Goal: Task Accomplishment & Management: Complete application form

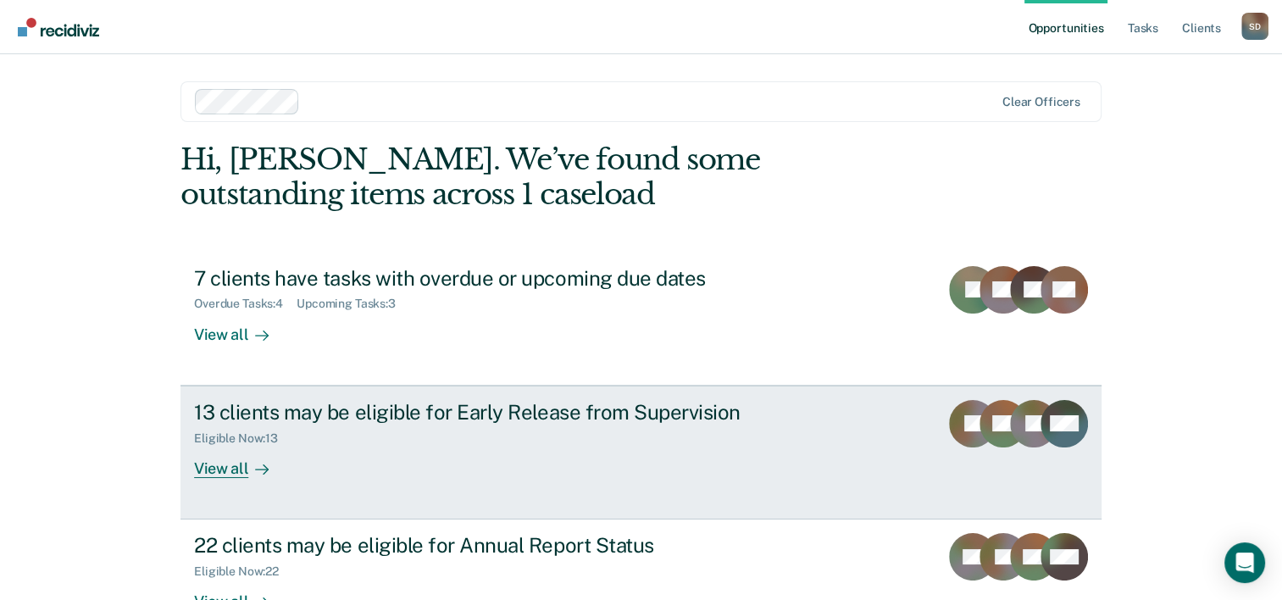
scroll to position [52, 0]
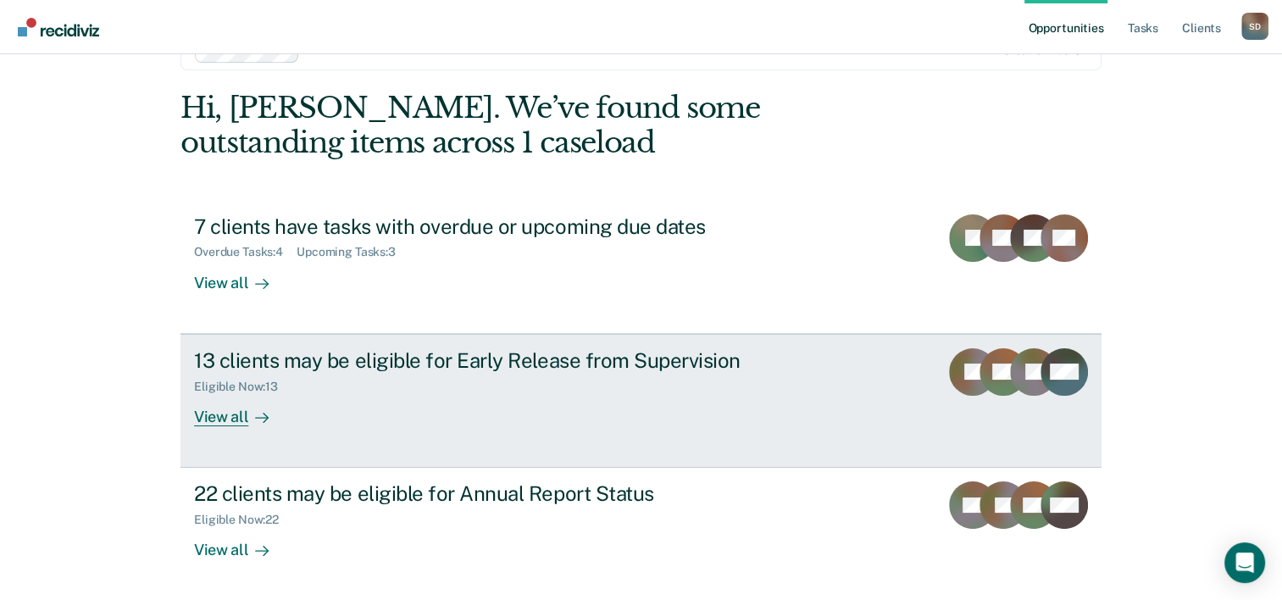
click at [401, 366] on div "13 clients may be eligible for Early Release from Supervision" at bounding box center [491, 360] width 595 height 25
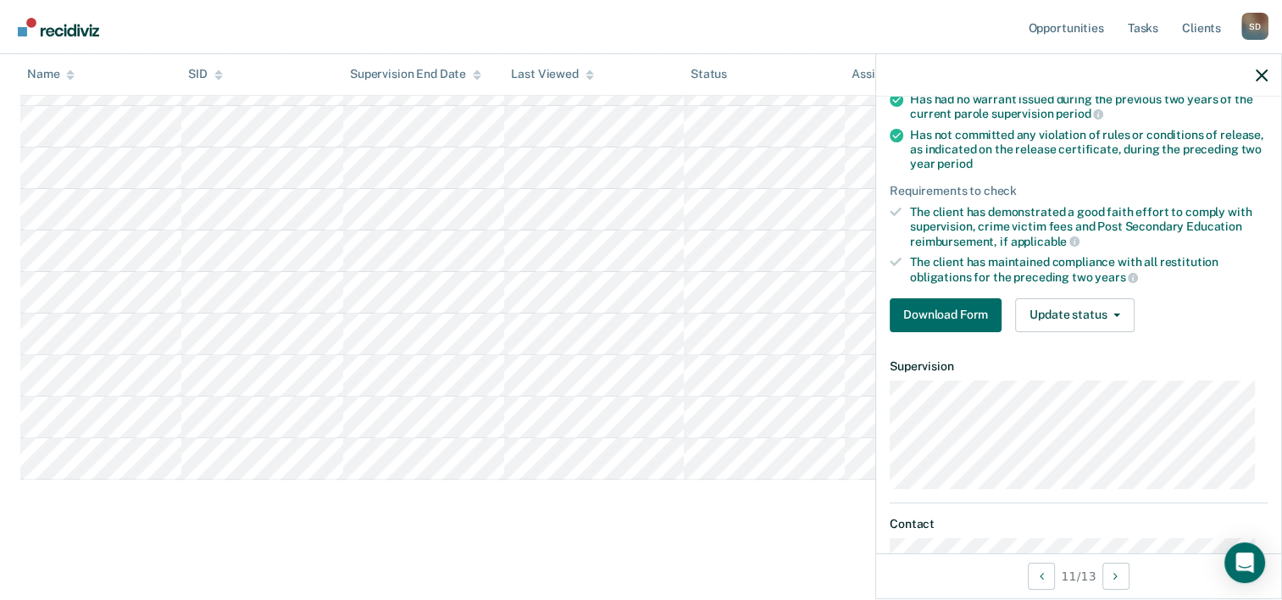
scroll to position [142, 0]
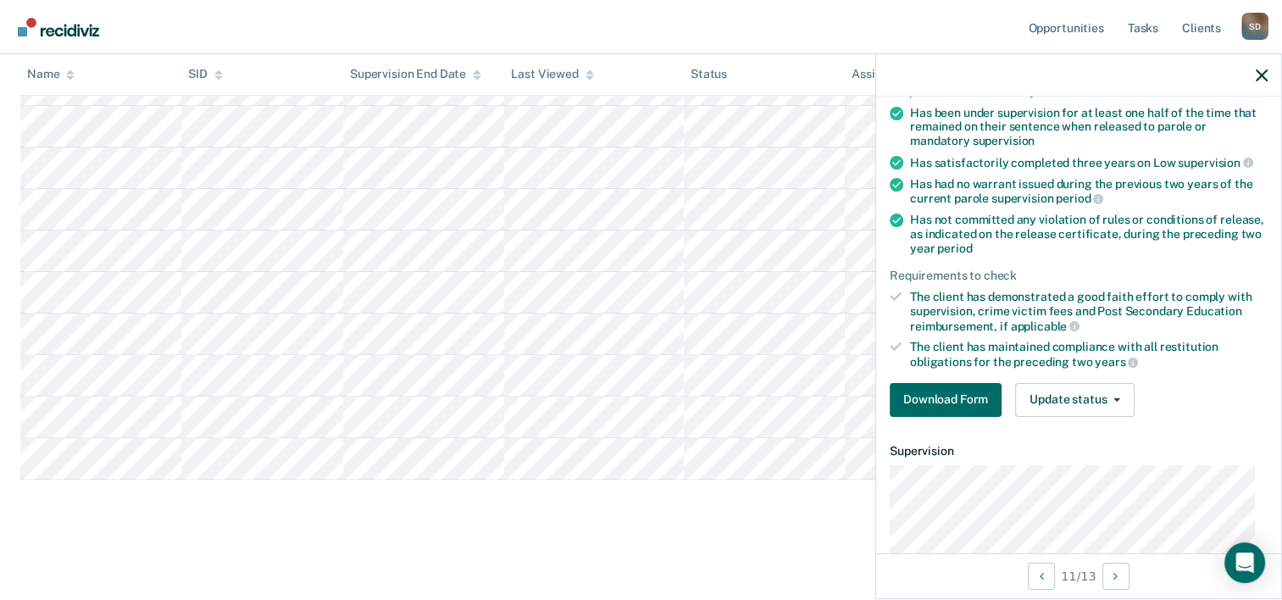
click at [701, 509] on div "Early Release from Supervision Supervision clients may be eligible for Early Re…" at bounding box center [641, 79] width 1242 height 900
click at [942, 393] on button "Download Form" at bounding box center [946, 400] width 112 height 34
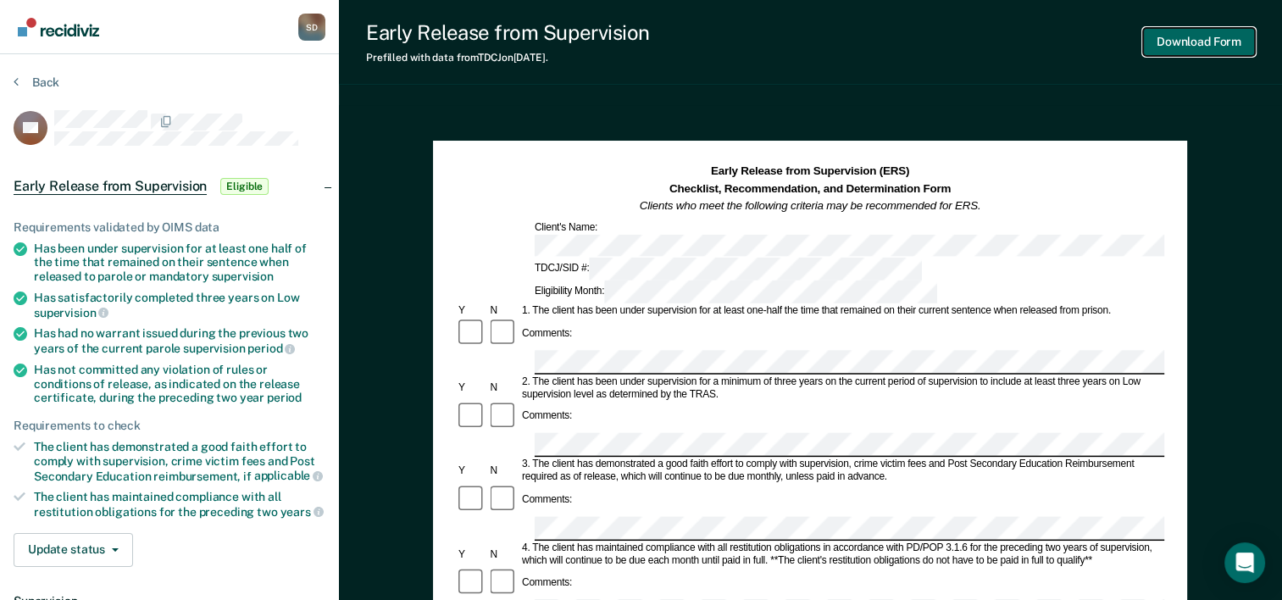
click at [1200, 44] on button "Download Form" at bounding box center [1199, 42] width 112 height 28
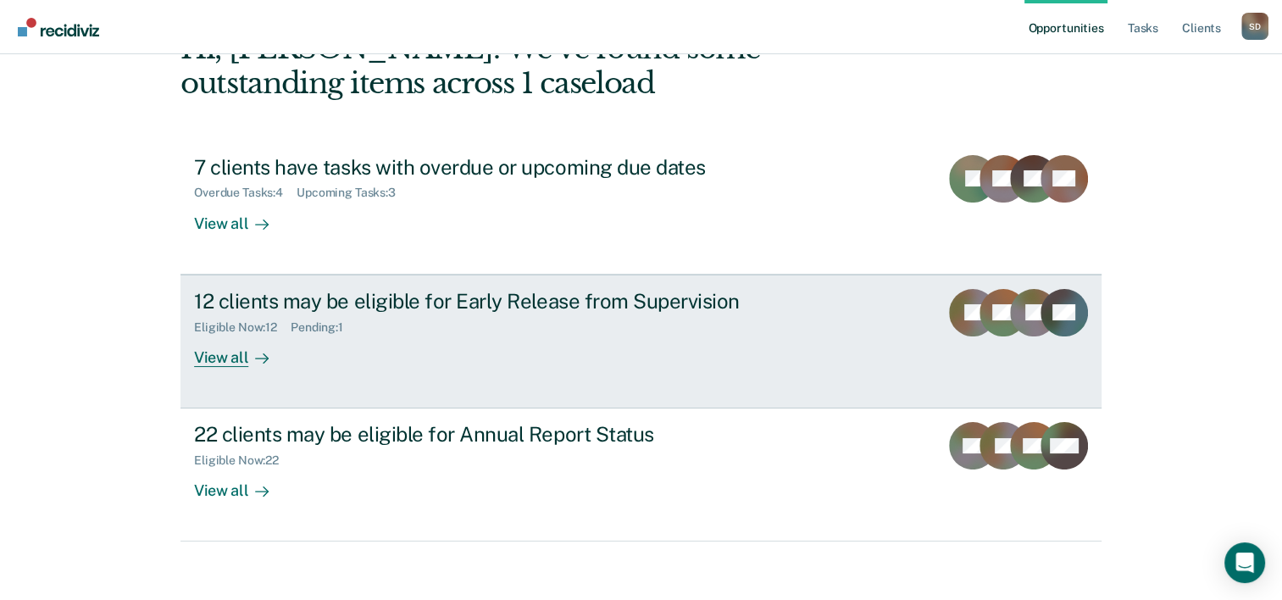
scroll to position [119, 0]
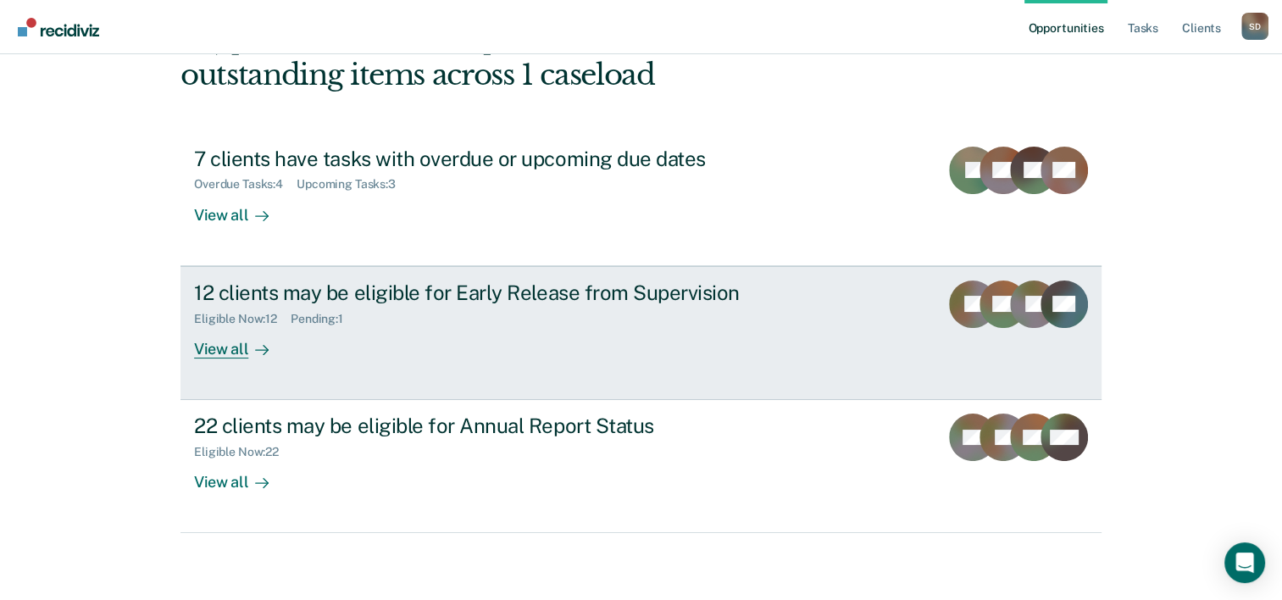
click at [426, 306] on div "Eligible Now : 12 Pending : 1" at bounding box center [491, 315] width 595 height 21
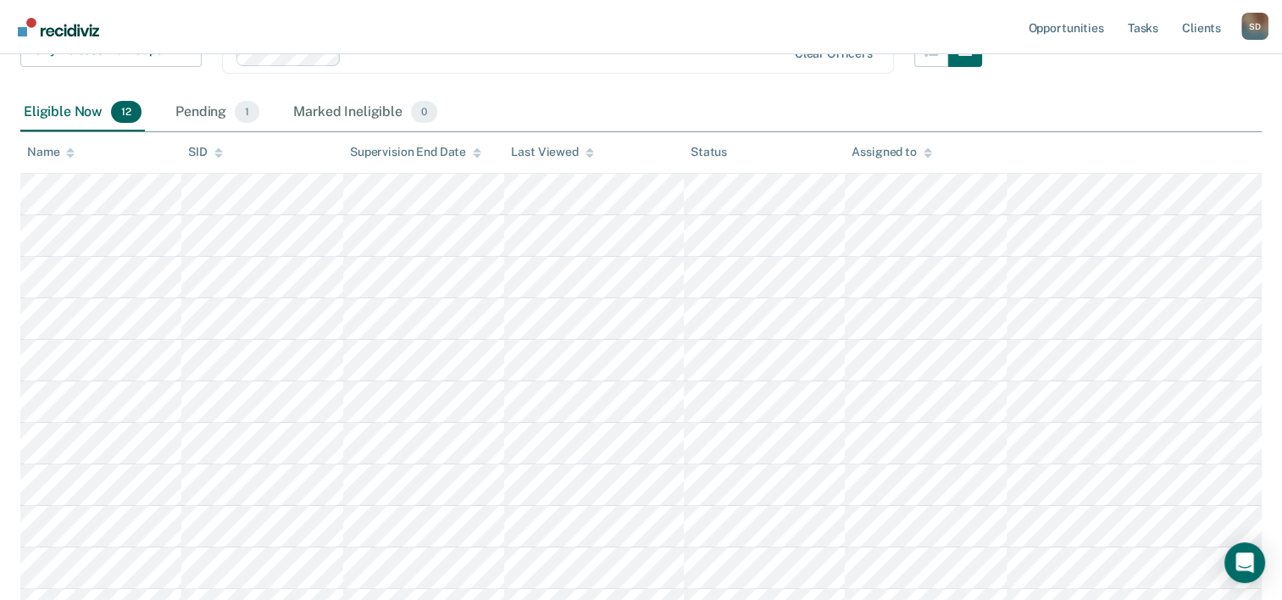
scroll to position [169, 0]
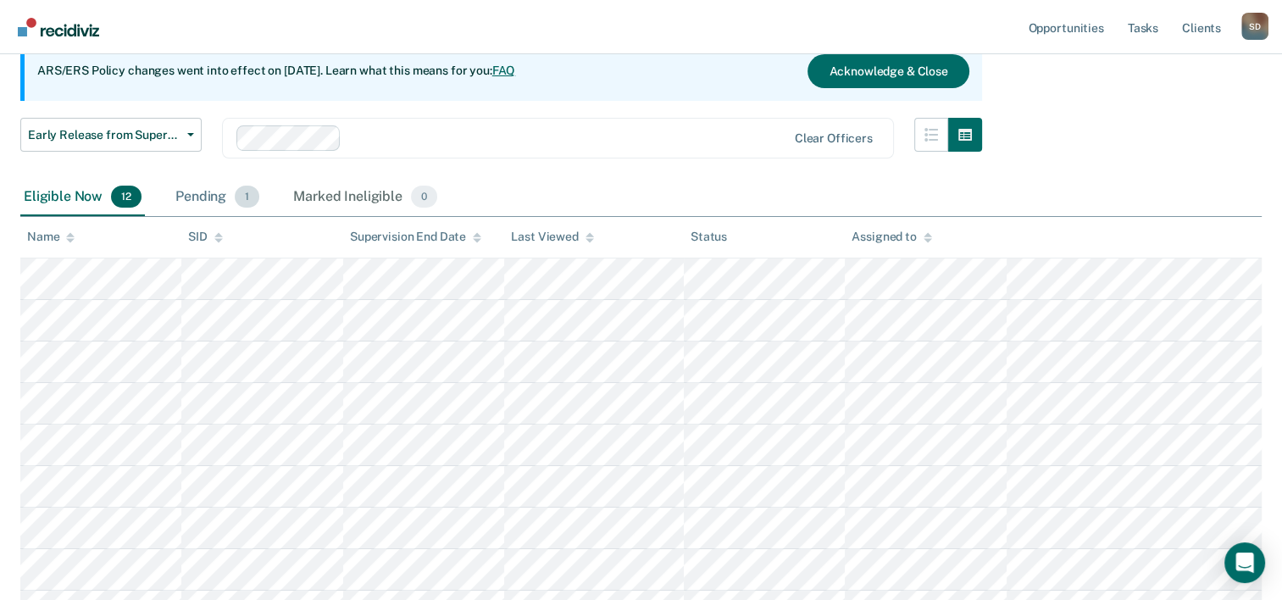
click at [206, 197] on div "Pending 1" at bounding box center [217, 197] width 91 height 37
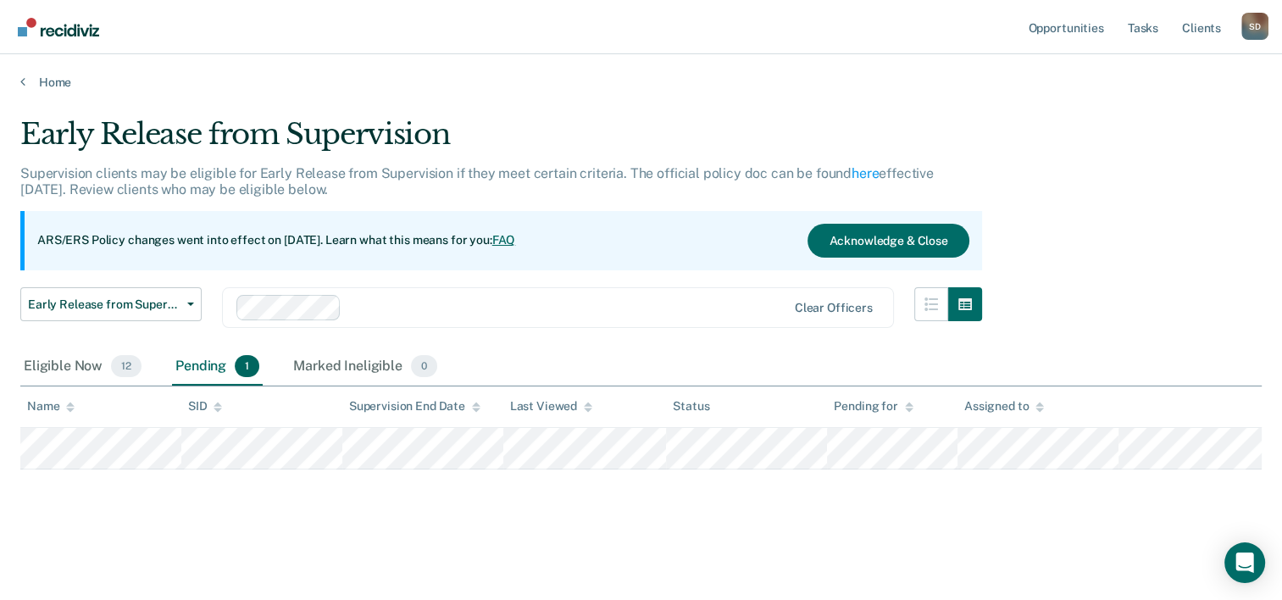
scroll to position [0, 0]
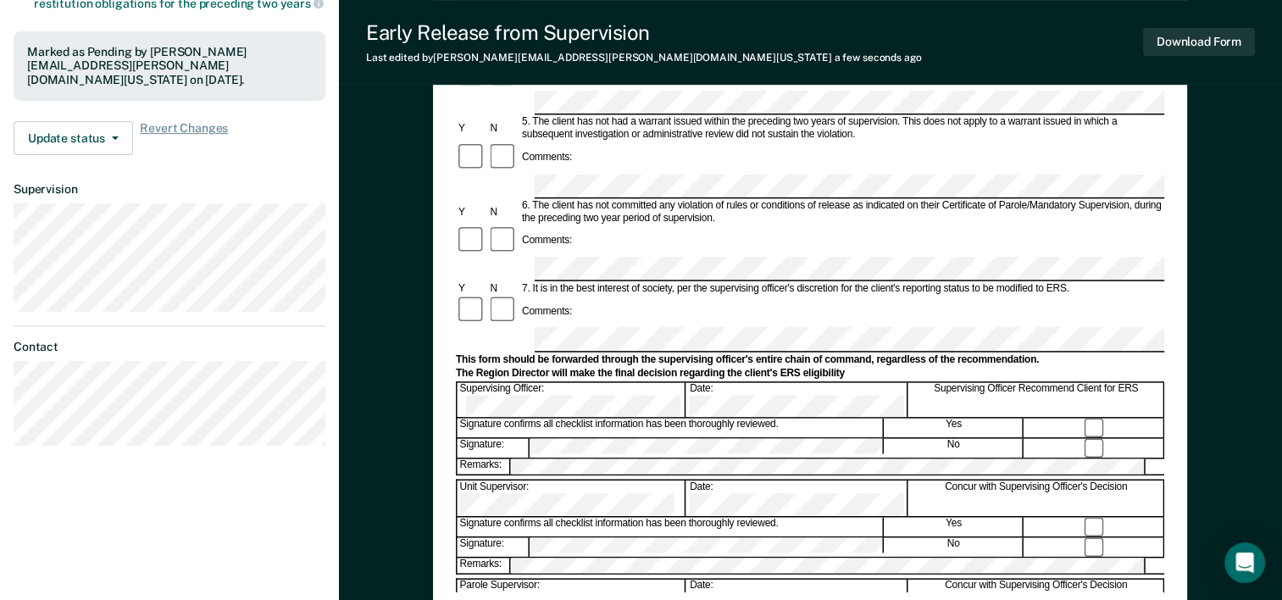
scroll to position [424, 0]
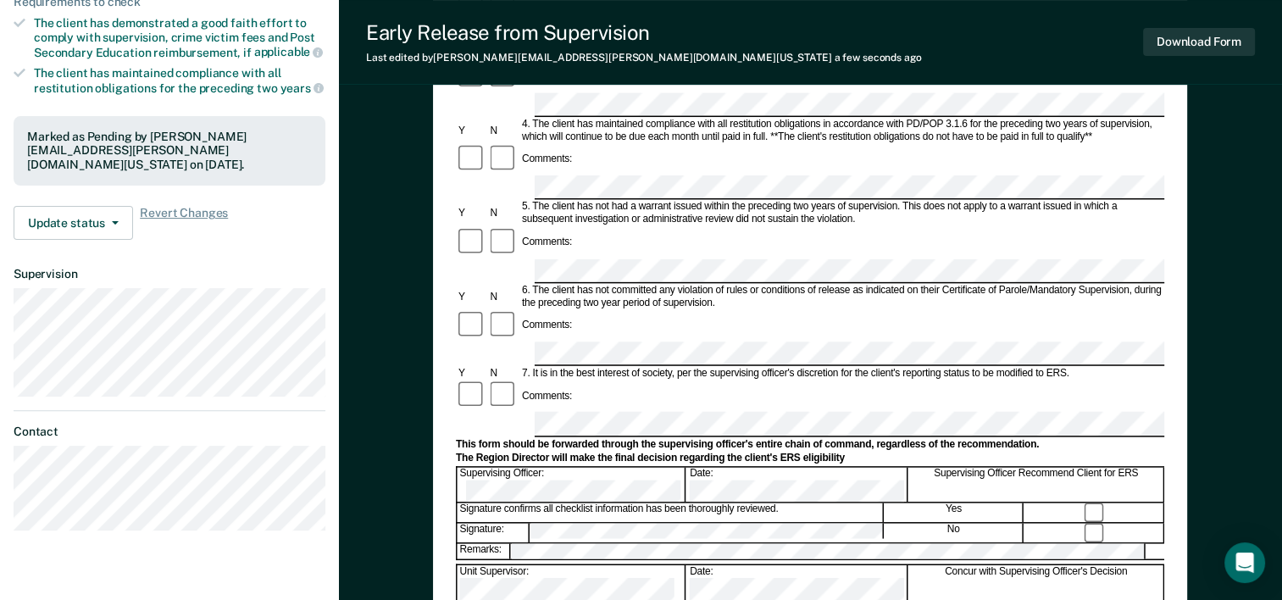
click at [1115, 503] on div at bounding box center [1094, 512] width 139 height 19
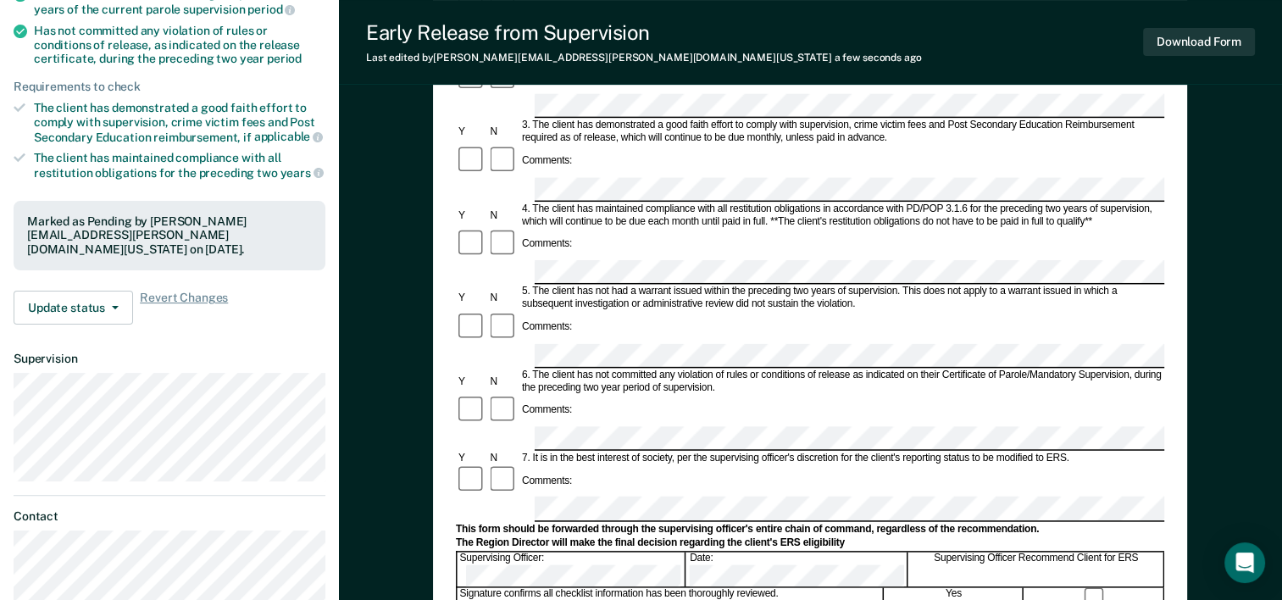
scroll to position [508, 0]
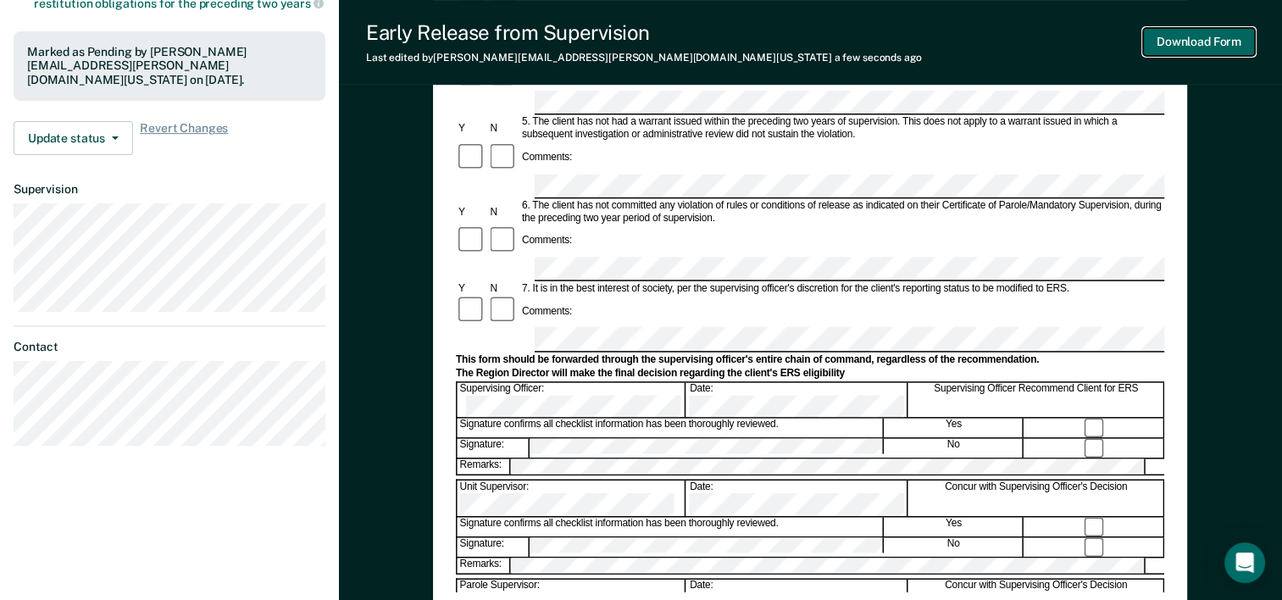
click at [1192, 43] on button "Download Form" at bounding box center [1199, 42] width 112 height 28
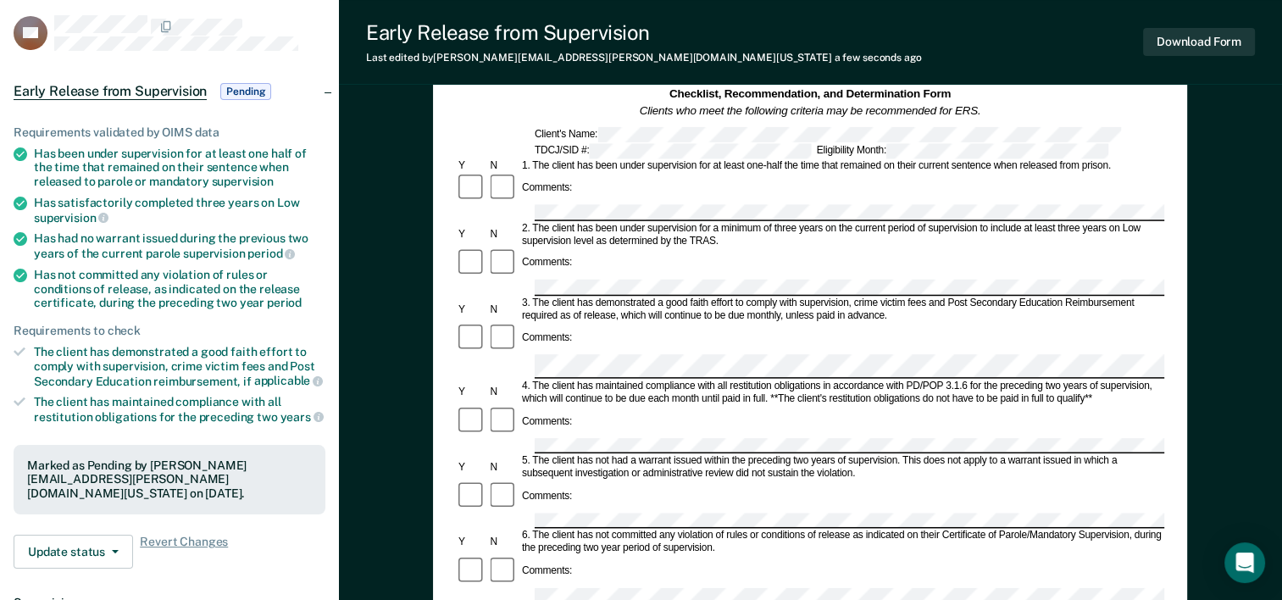
scroll to position [85, 0]
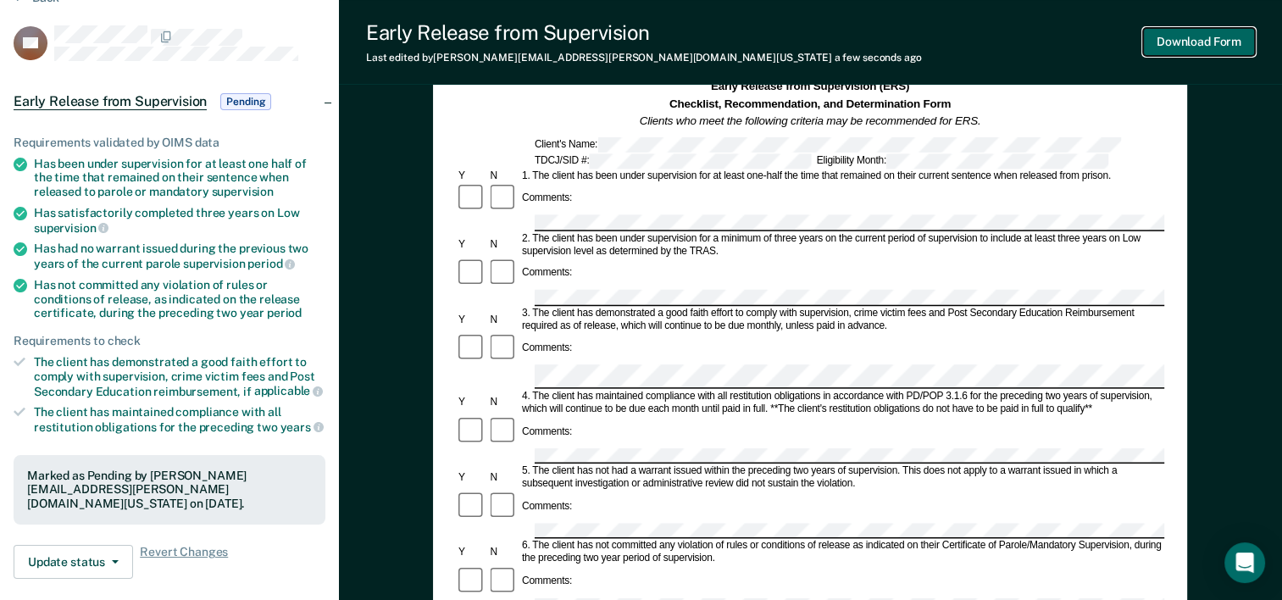
click at [1228, 41] on button "Download Form" at bounding box center [1199, 42] width 112 height 28
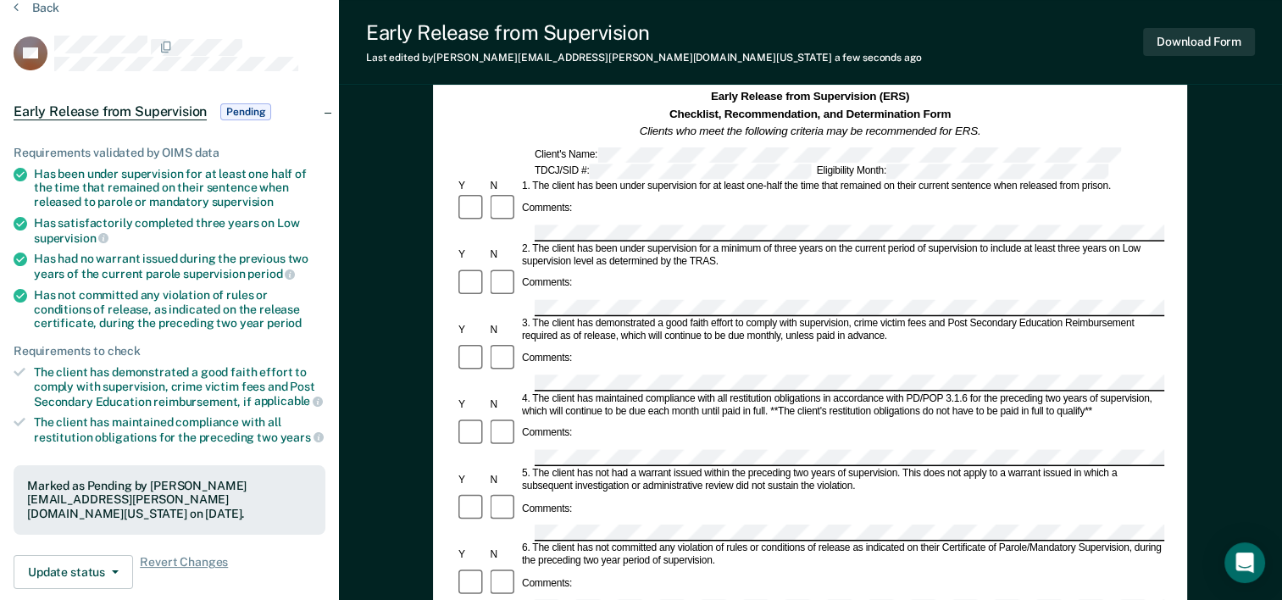
scroll to position [0, 0]
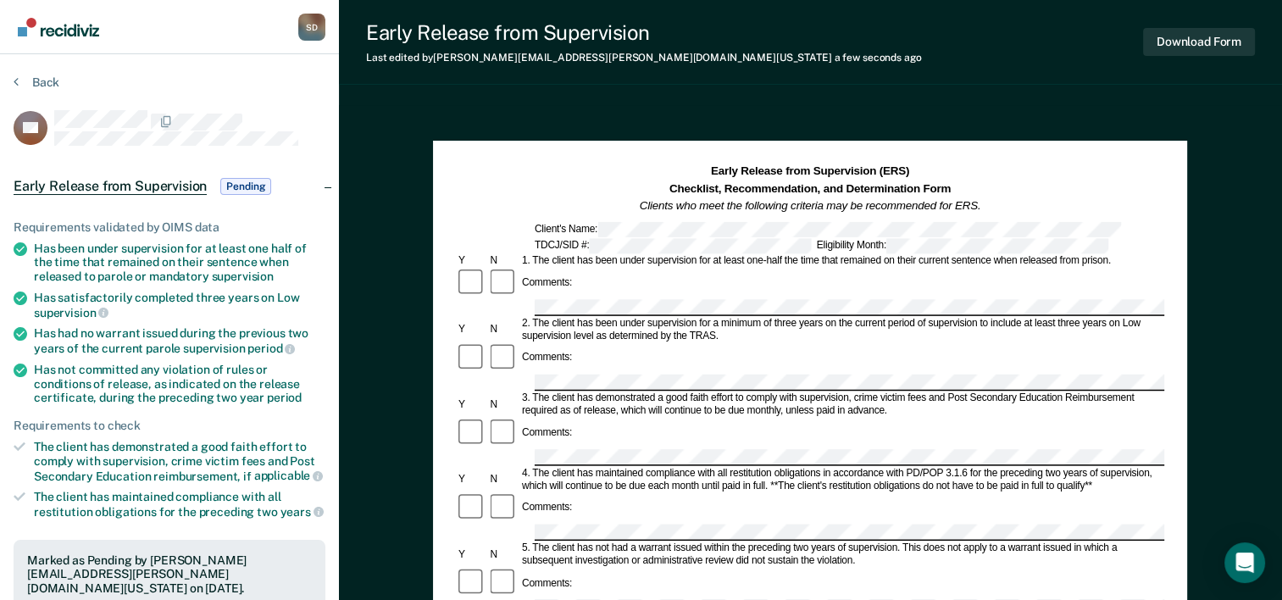
click at [900, 32] on div "Early Release from Supervision Last edited by Sandra.Diaz@tdcj.texas.gov a few …" at bounding box center [810, 42] width 943 height 85
click at [1183, 45] on button "Download Form" at bounding box center [1199, 42] width 112 height 28
click at [774, 65] on div "Early Release from Supervision Last edited by Sandra.Diaz@tdcj.texas.gov a few …" at bounding box center [810, 42] width 943 height 85
click at [36, 80] on button "Back" at bounding box center [37, 82] width 46 height 15
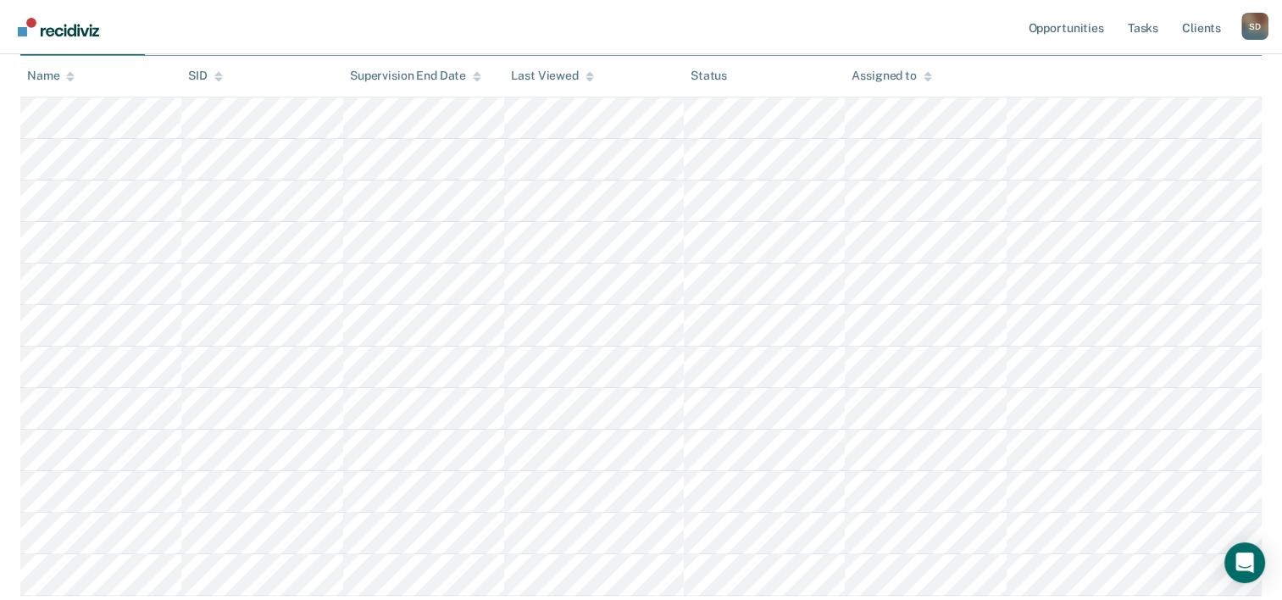
scroll to position [339, 0]
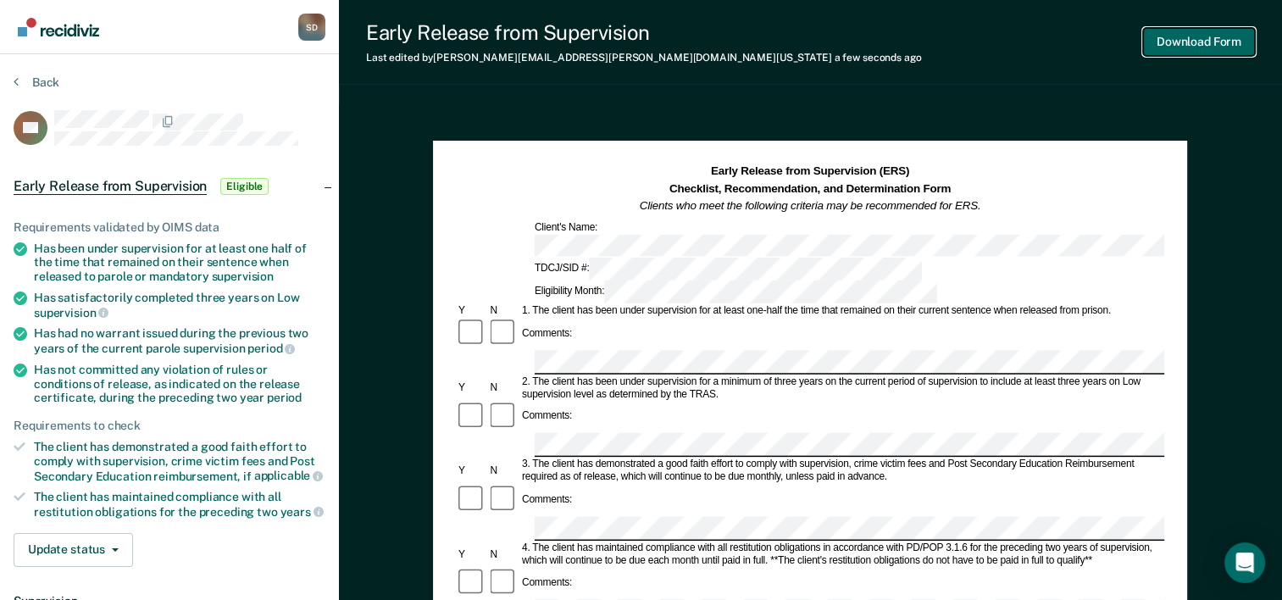
click at [1232, 42] on button "Download Form" at bounding box center [1199, 42] width 112 height 28
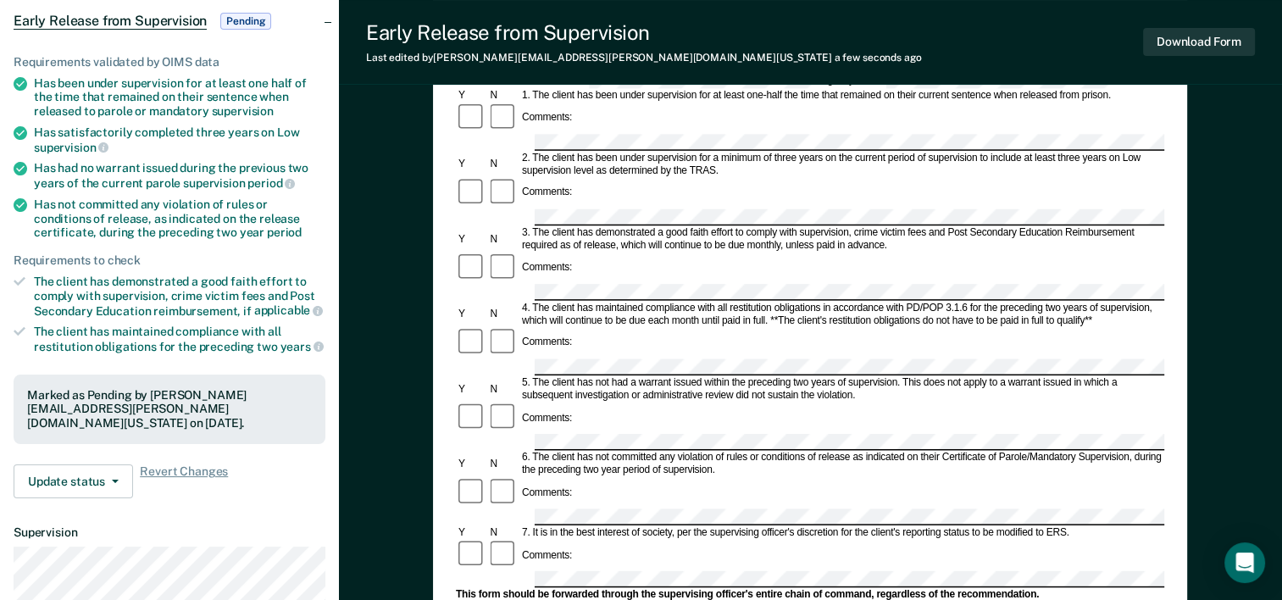
scroll to position [169, 0]
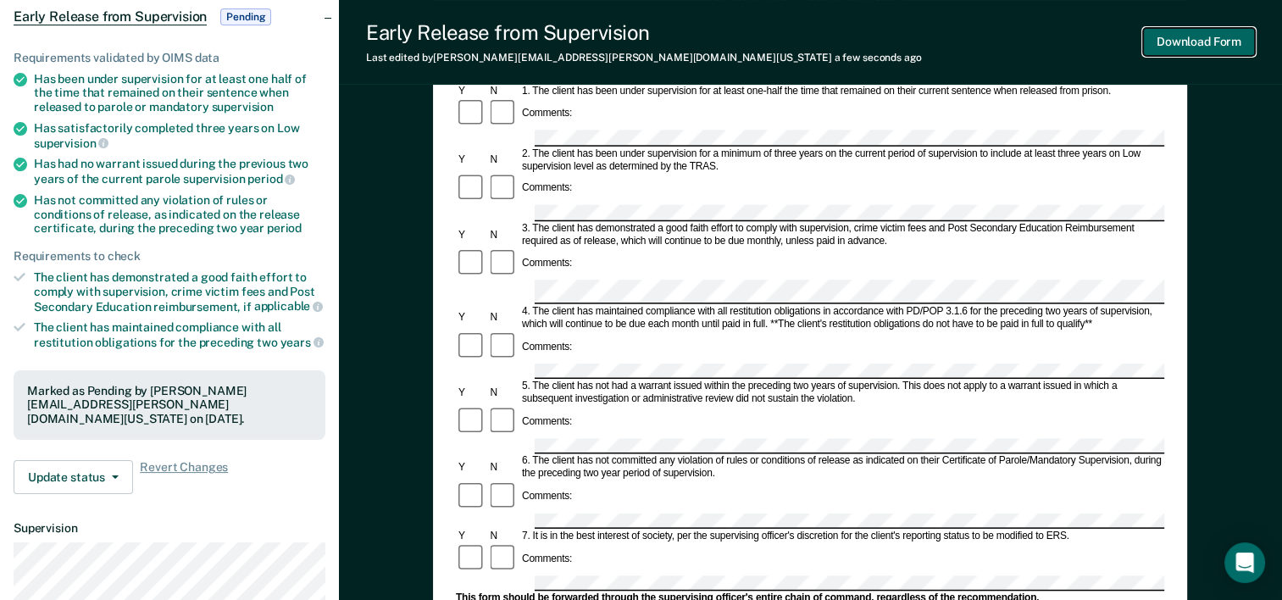
click at [1195, 42] on button "Download Form" at bounding box center [1199, 42] width 112 height 28
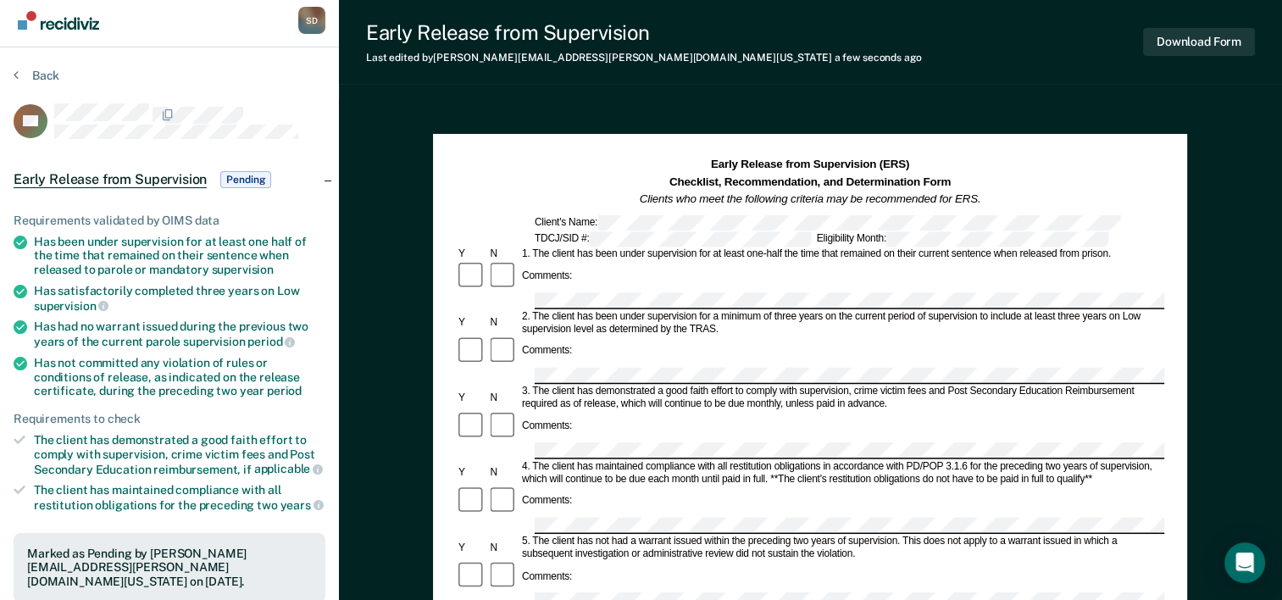
scroll to position [0, 0]
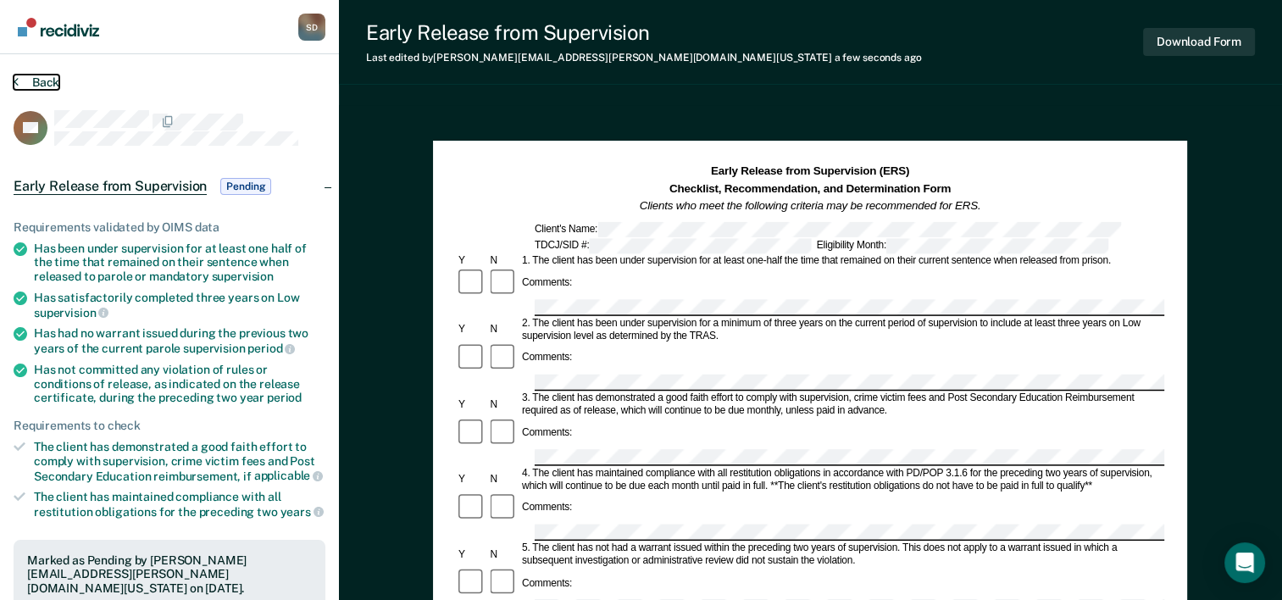
click at [51, 80] on button "Back" at bounding box center [37, 82] width 46 height 15
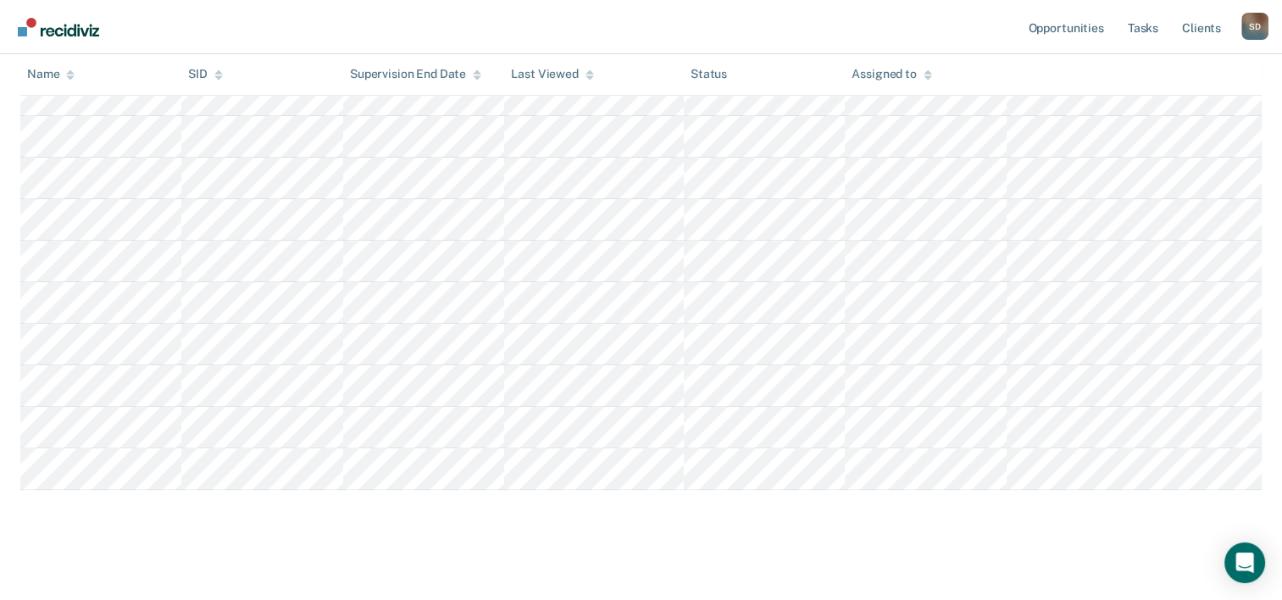
scroll to position [405, 0]
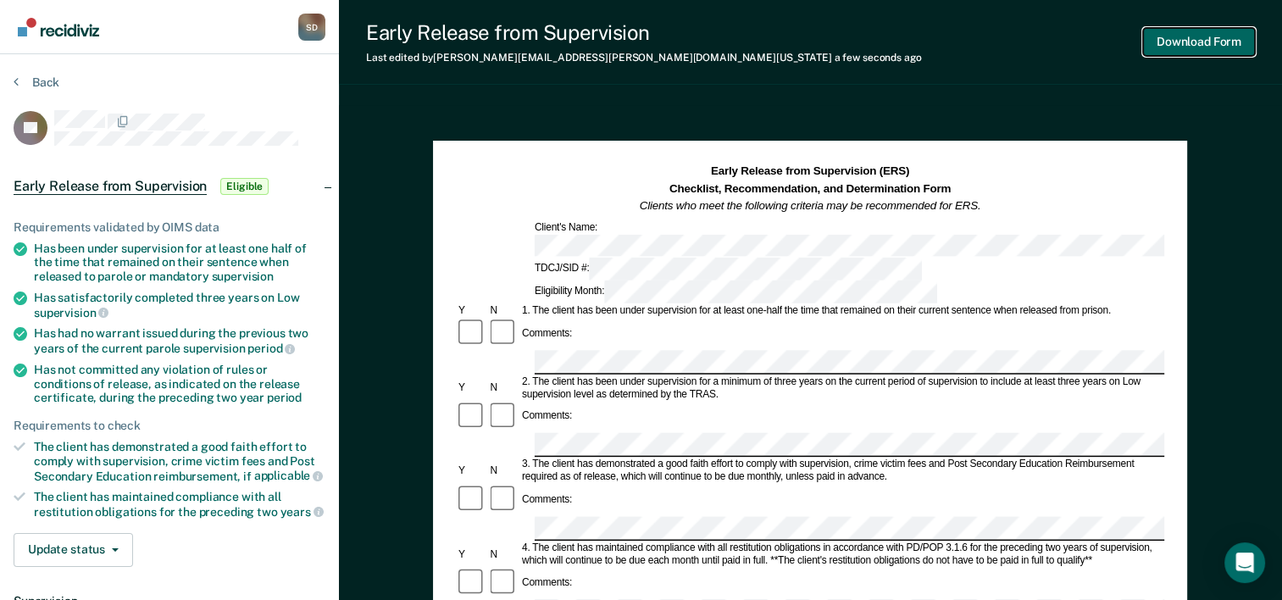
click at [1214, 41] on button "Download Form" at bounding box center [1199, 42] width 112 height 28
